Goal: Check status: Check status

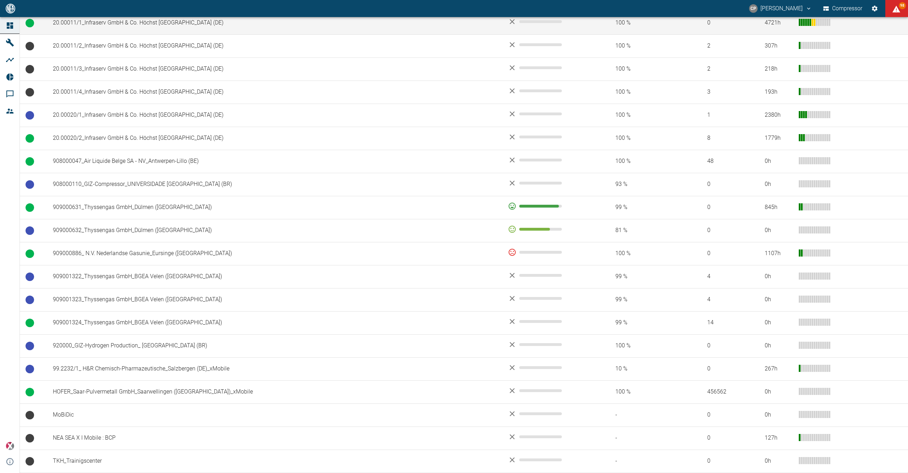
scroll to position [375, 0]
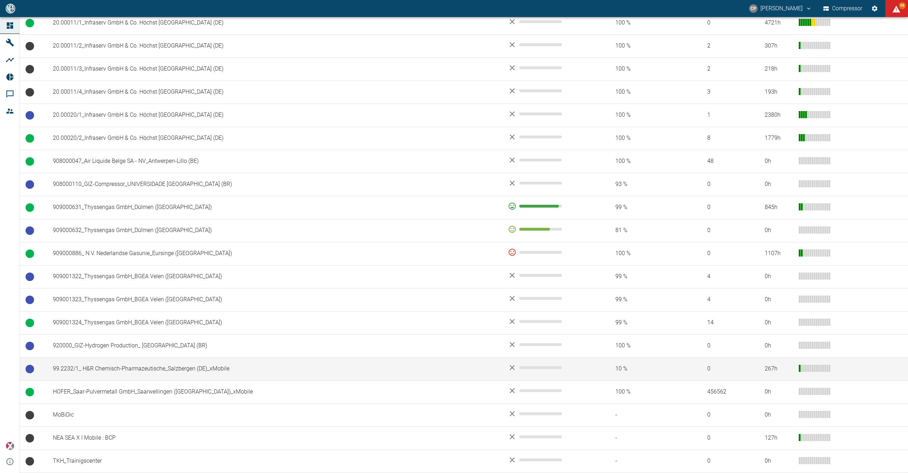
click at [139, 369] on td "99.2232/1_ H&R Chemisch-Pharmazeutische_Salzbergen (DE)_xMobile" at bounding box center [274, 368] width 455 height 23
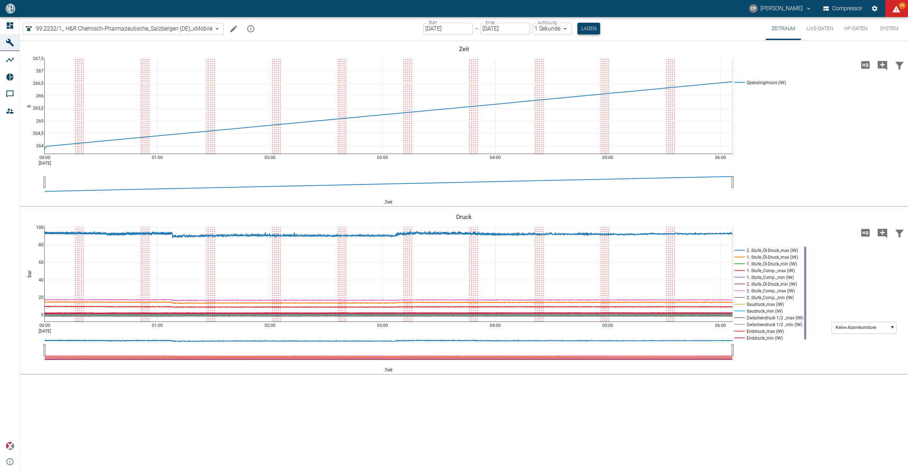
click at [595, 28] on button "Laden" at bounding box center [589, 29] width 23 height 12
